Goal: Task Accomplishment & Management: Use online tool/utility

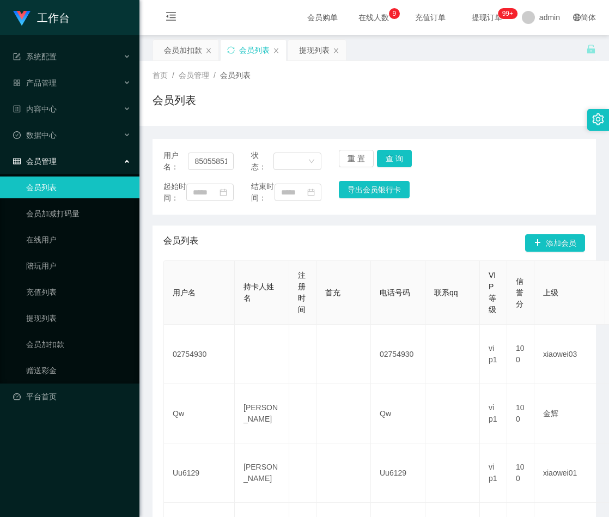
drag, startPoint x: 316, startPoint y: 48, endPoint x: 333, endPoint y: 72, distance: 29.3
click at [316, 48] on div "提现列表" at bounding box center [314, 50] width 31 height 21
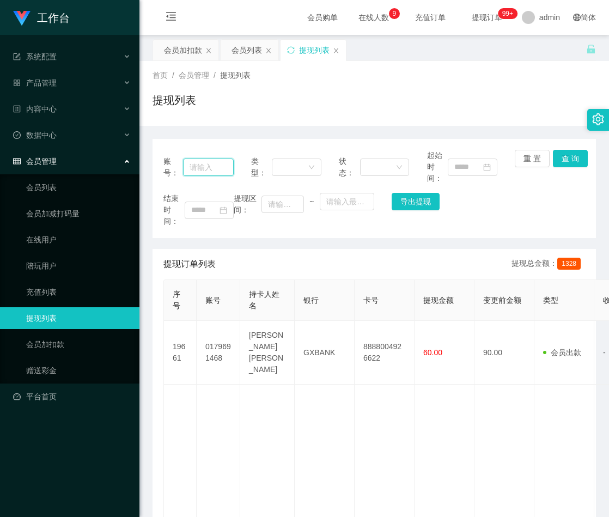
click at [212, 163] on input "text" at bounding box center [208, 166] width 51 height 17
paste input "85055851"
type input "85055851"
click at [563, 158] on button "查 询" at bounding box center [570, 158] width 35 height 17
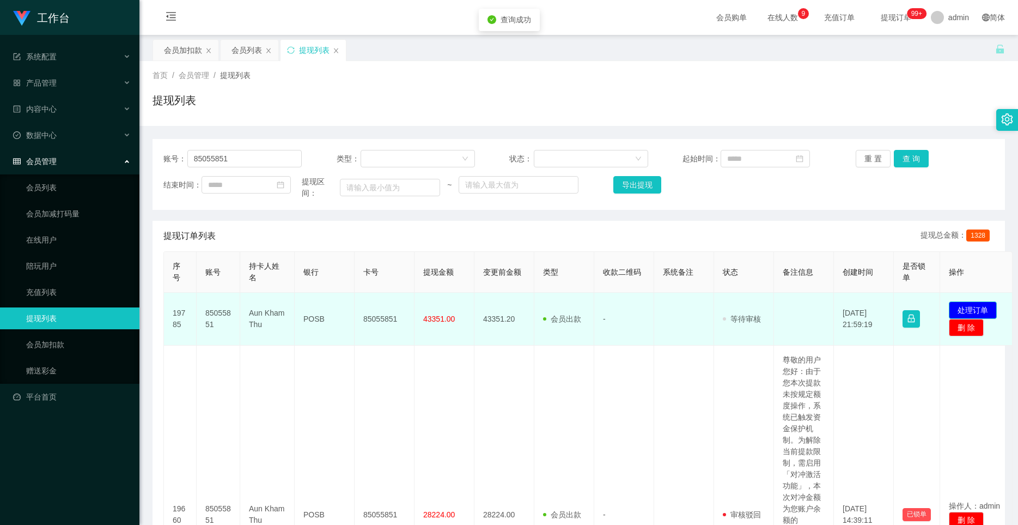
click at [608, 318] on button "处理订单" at bounding box center [973, 309] width 48 height 17
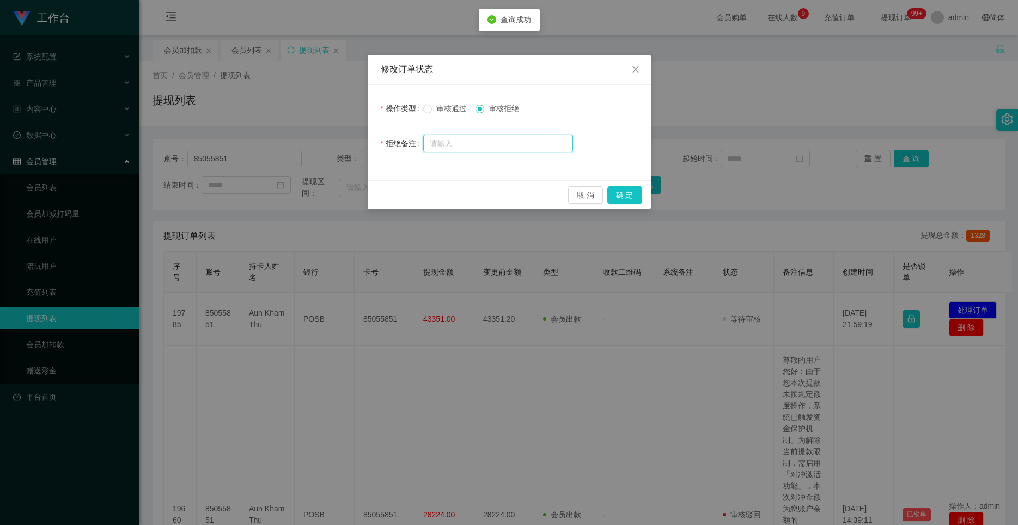
click at [443, 139] on input "text" at bounding box center [498, 143] width 150 height 17
paste input "尊敬的用户： 经系统检测，您的工作台多次出现数据异常，验资激活时发生错误，导致信誉分下降。请联系风控部将信誉分提升至98分以上后再申请提款。请勿在信誉分未提升…"
type input "尊敬的用户： 经系统检测，您的工作台多次出现数据异常，验资激活时发生错误，导致信誉分下降。请联系风控部将信誉分提升至98分以上后再申请提款。请勿在信誉分未提升…"
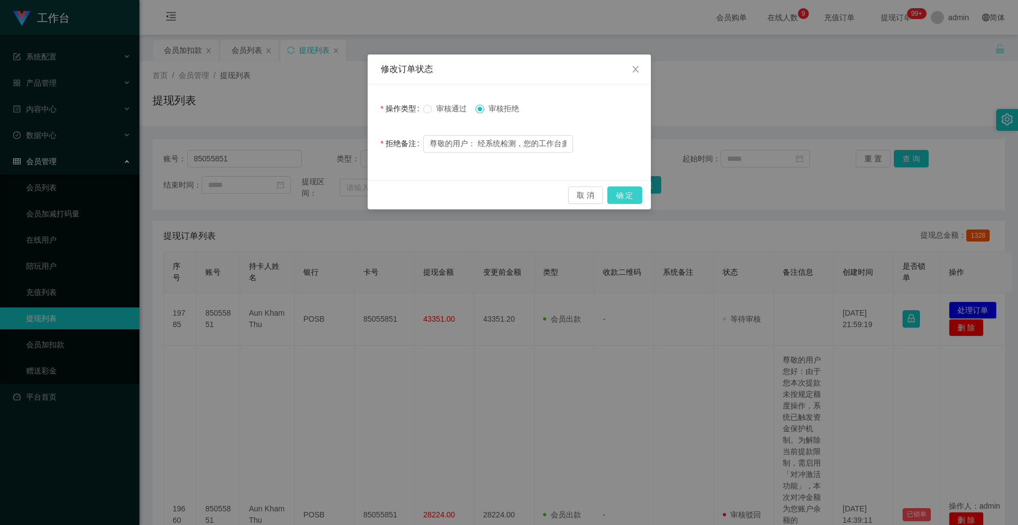
click at [608, 195] on button "确 定" at bounding box center [624, 194] width 35 height 17
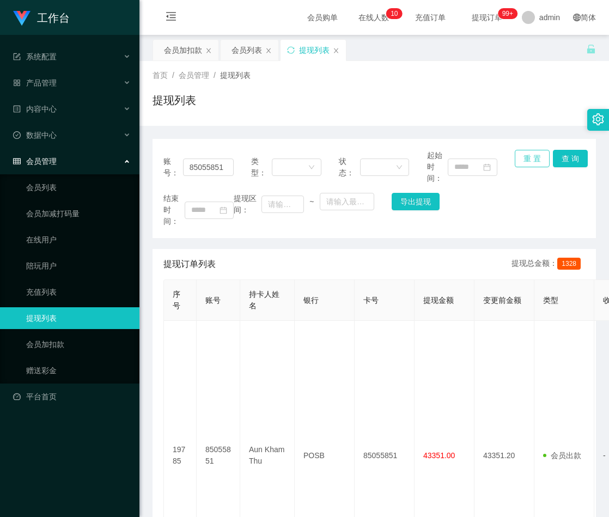
click at [532, 158] on button "重 置" at bounding box center [532, 158] width 35 height 17
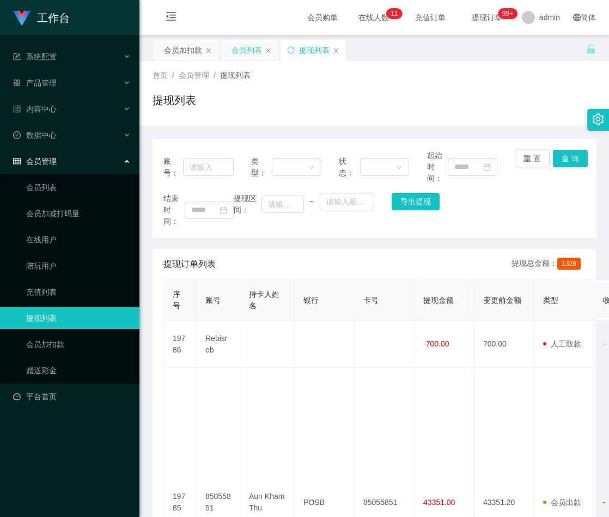
click at [231, 53] on div "会员列表" at bounding box center [250, 50] width 58 height 21
